Goal: Find specific page/section: Find specific page/section

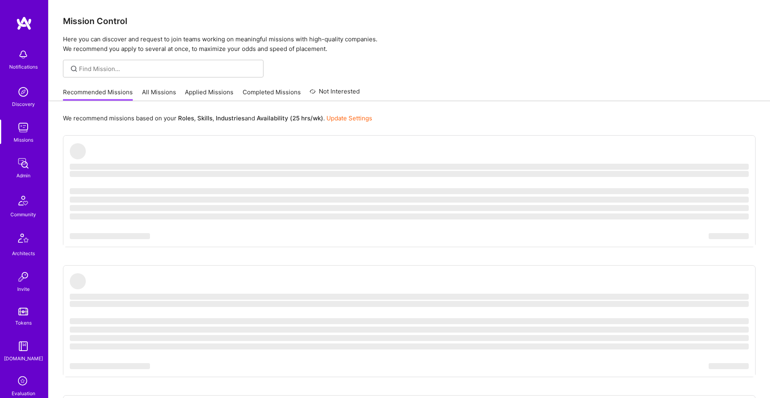
click at [20, 163] on img at bounding box center [23, 163] width 16 height 16
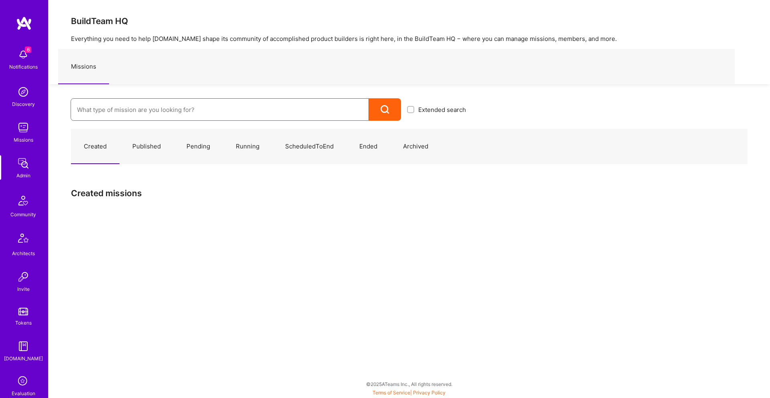
click at [140, 111] on input at bounding box center [220, 109] width 286 height 20
paste input "[PERSON_NAME]"
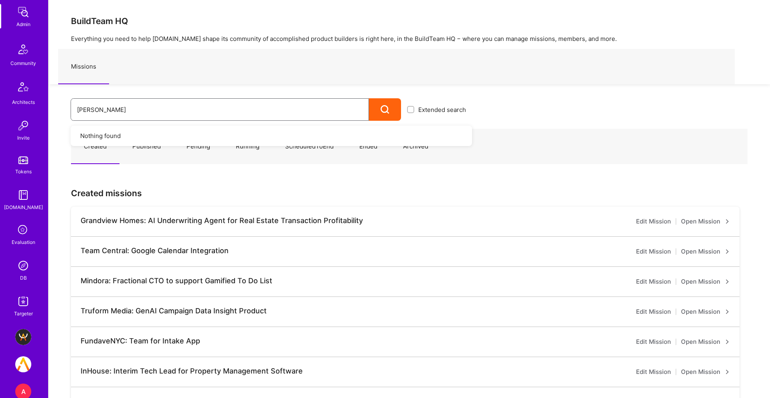
scroll to position [156, 0]
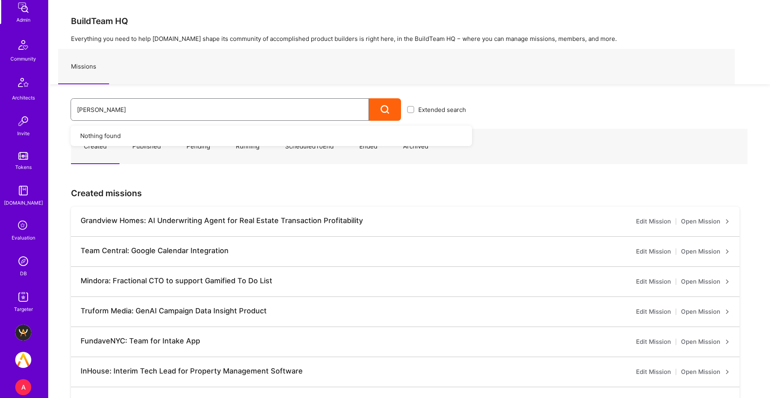
type input "[PERSON_NAME]"
click at [26, 265] on img at bounding box center [23, 261] width 16 height 16
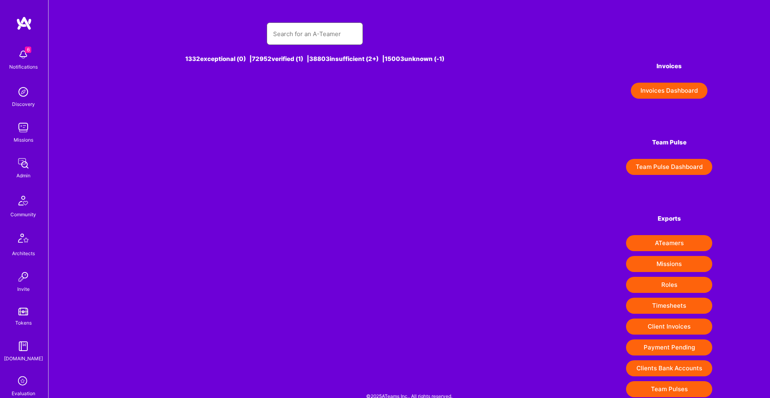
click at [299, 36] on input "text" at bounding box center [314, 34] width 83 height 20
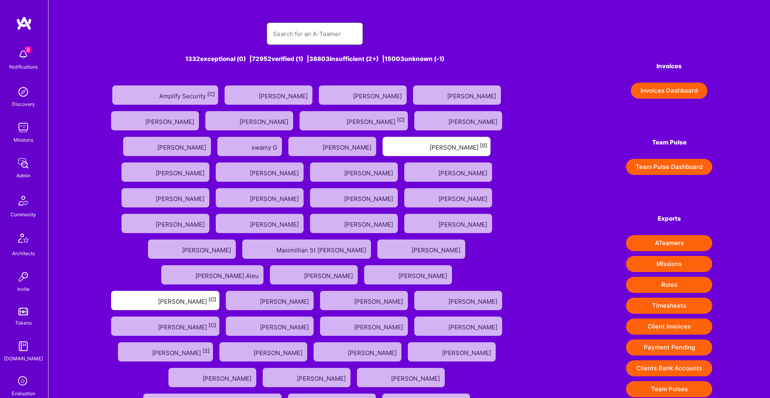
paste input "[PERSON_NAME]"
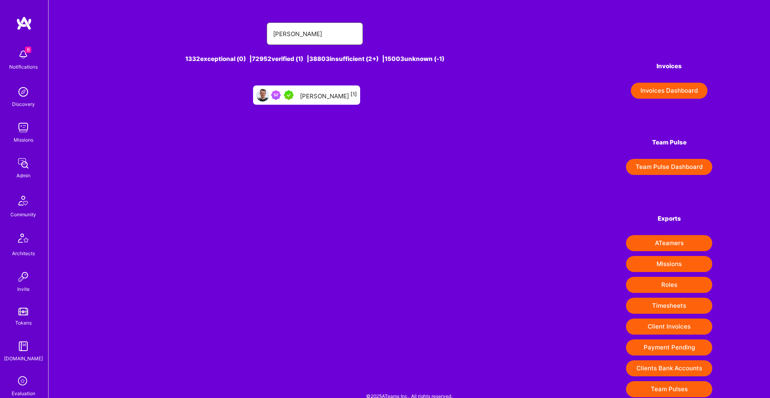
type input "[PERSON_NAME]"
click at [303, 92] on div "[PERSON_NAME] [1]" at bounding box center [328, 95] width 57 height 10
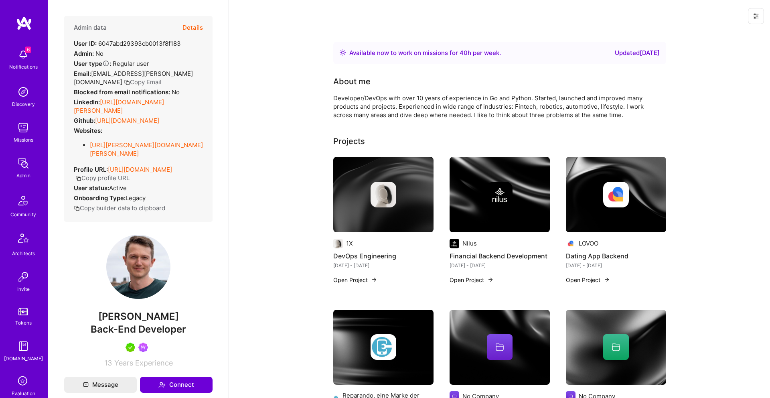
click at [191, 28] on button "Details" at bounding box center [193, 27] width 20 height 23
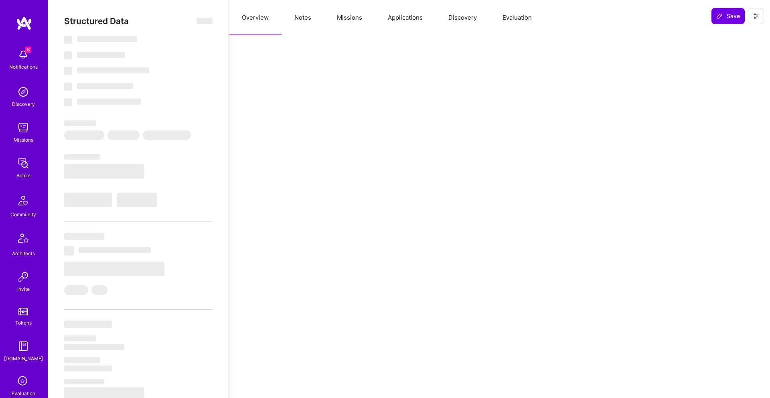
select select "Right Now"
select select "5"
select select "7"
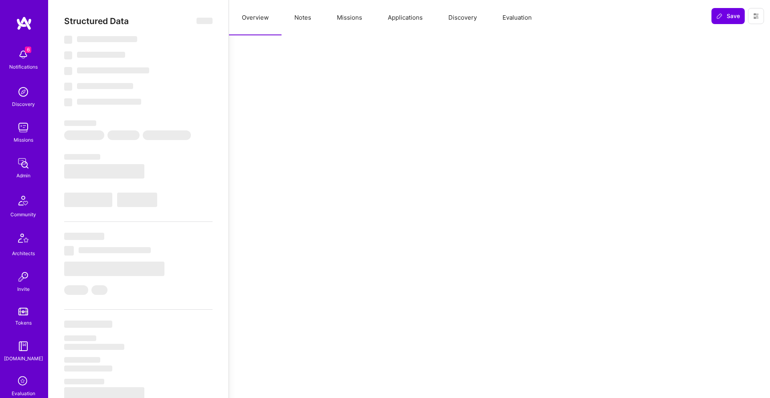
select select "US"
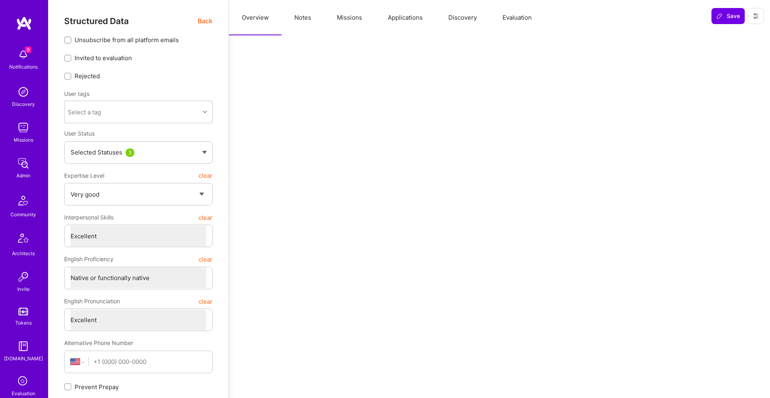
click at [205, 20] on span "Back" at bounding box center [205, 21] width 15 height 10
